Goal: Navigation & Orientation: Find specific page/section

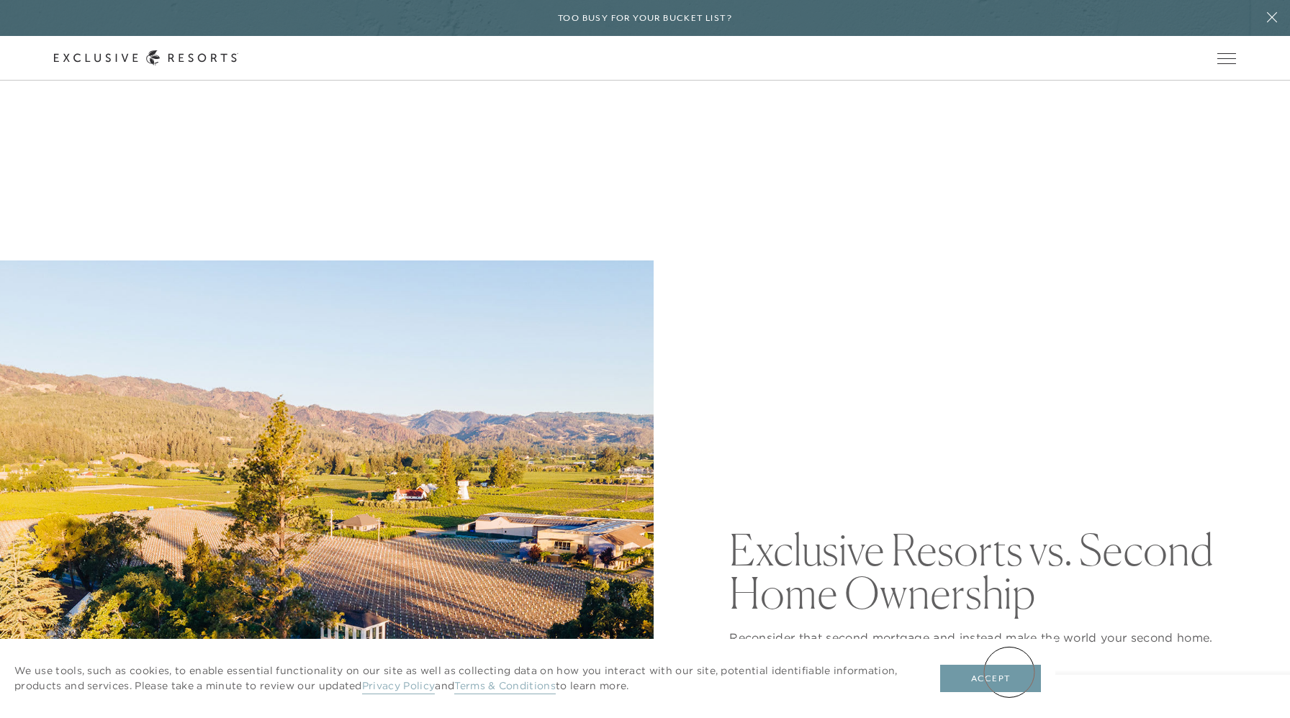
click at [1009, 672] on button "Accept" at bounding box center [990, 678] width 101 height 27
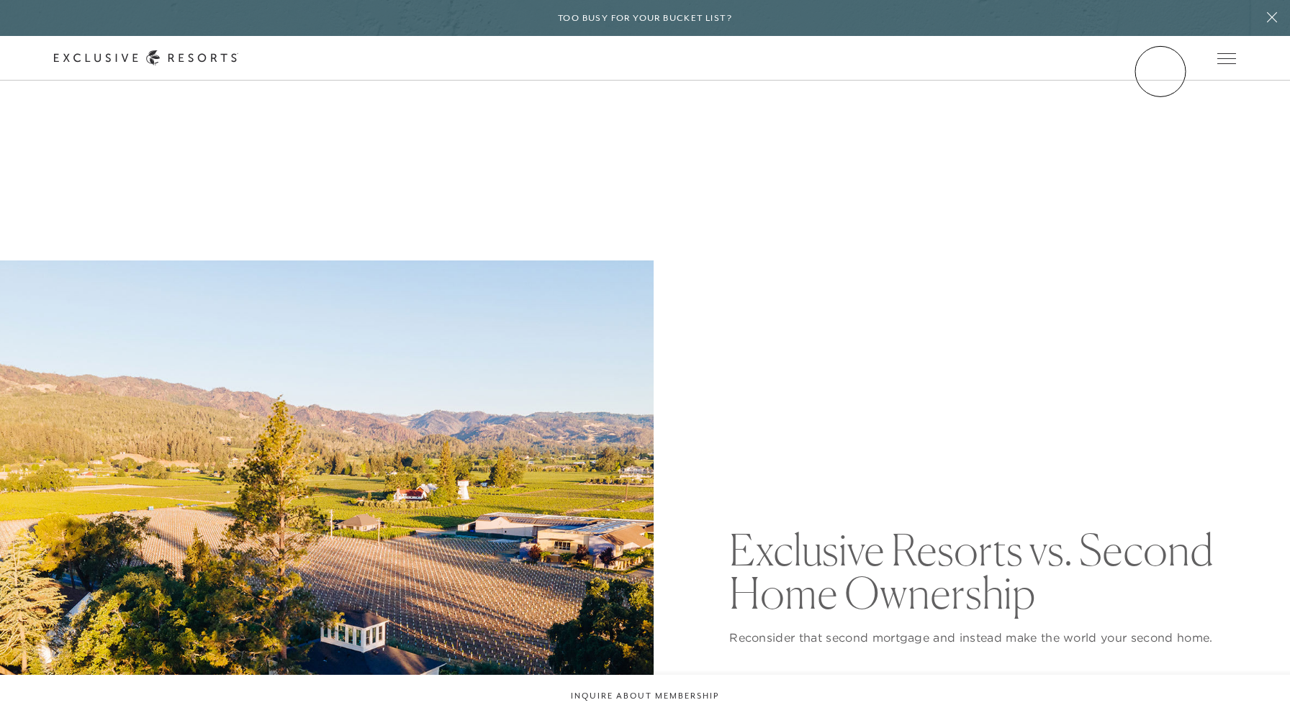
click at [1160, 71] on div "Schedule a Meeting Get Started Visit home page Member Login Schedule a Meeting …" at bounding box center [645, 58] width 1290 height 45
click at [0, 0] on link "Member Login" at bounding box center [0, 0] width 0 height 0
